Goal: Information Seeking & Learning: Check status

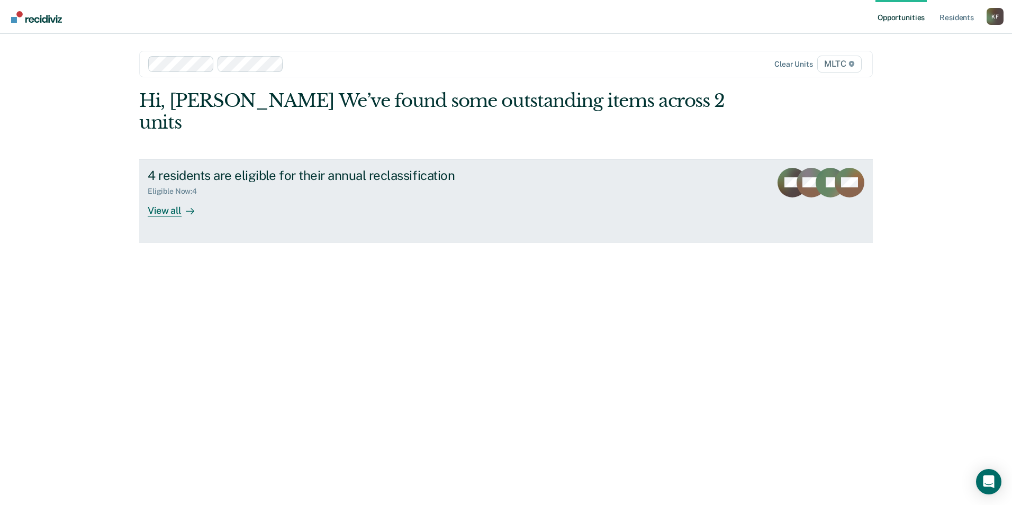
click at [162, 196] on div "View all" at bounding box center [177, 206] width 59 height 21
